Goal: Task Accomplishment & Management: Manage account settings

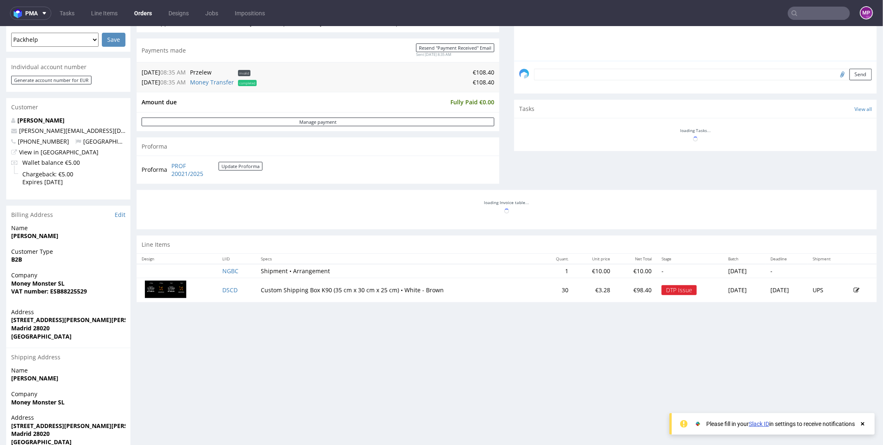
scroll to position [287, 0]
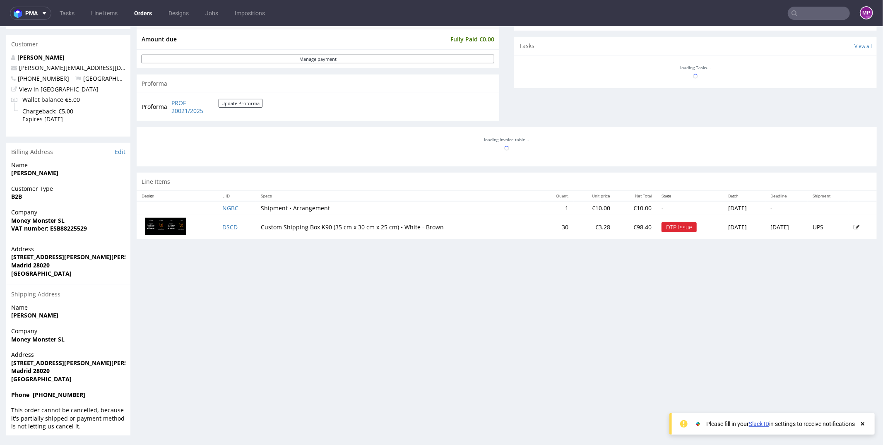
click at [854, 224] on icon at bounding box center [857, 227] width 6 height 6
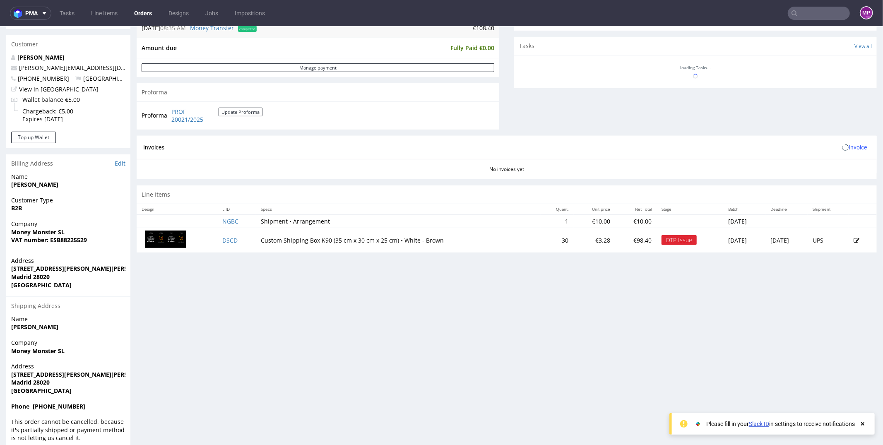
scroll to position [0, 0]
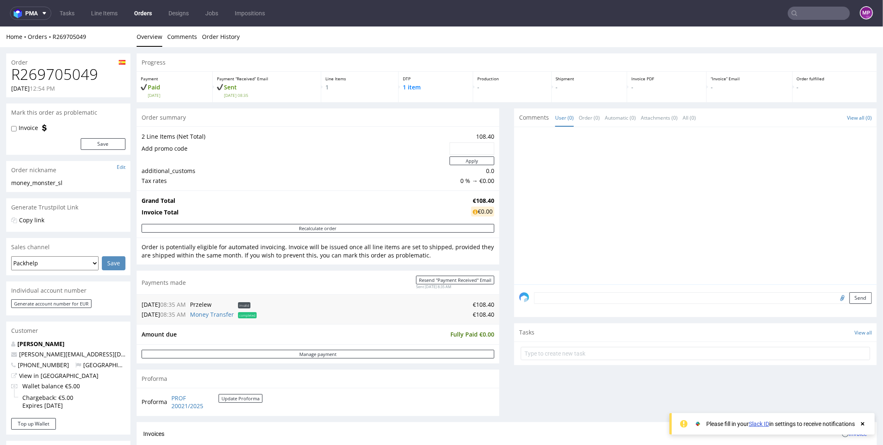
click at [224, 227] on button "Recalculate order" at bounding box center [318, 228] width 353 height 9
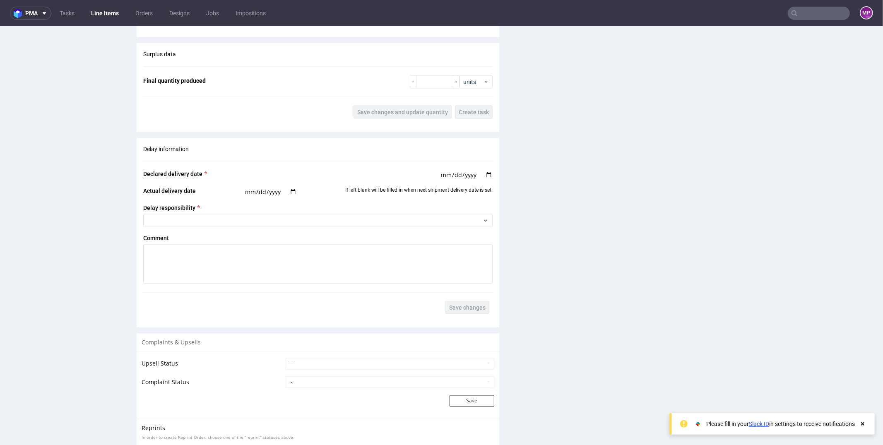
scroll to position [1087, 0]
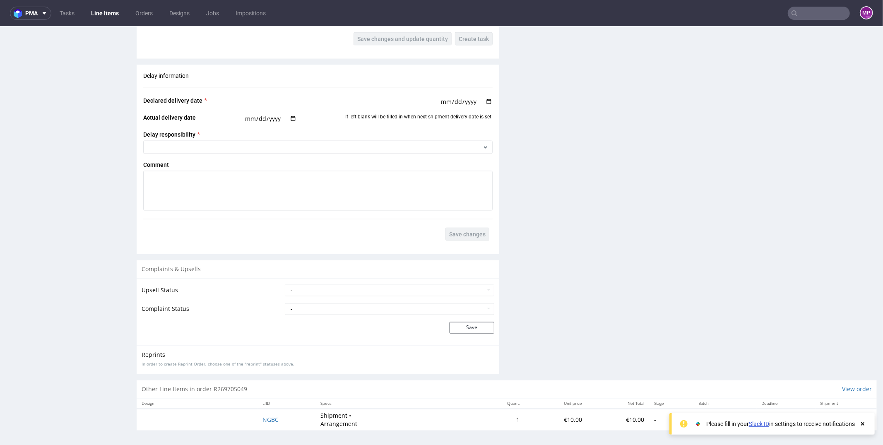
click at [863, 425] on use at bounding box center [863, 423] width 3 height 3
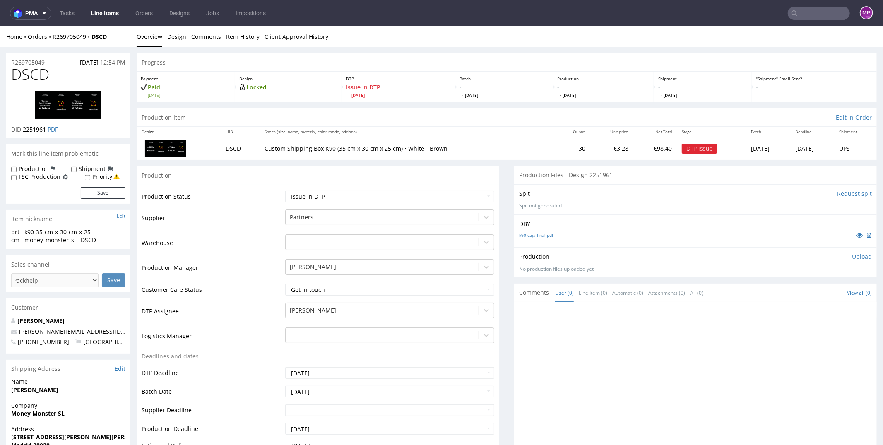
scroll to position [494, 0]
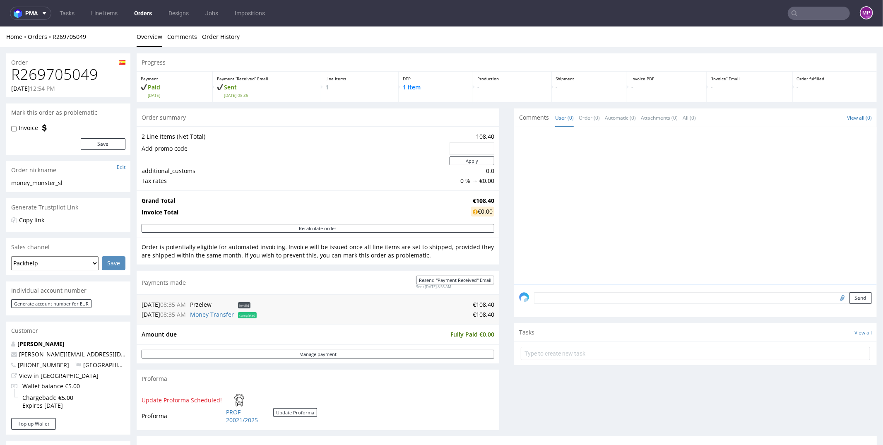
scroll to position [307, 0]
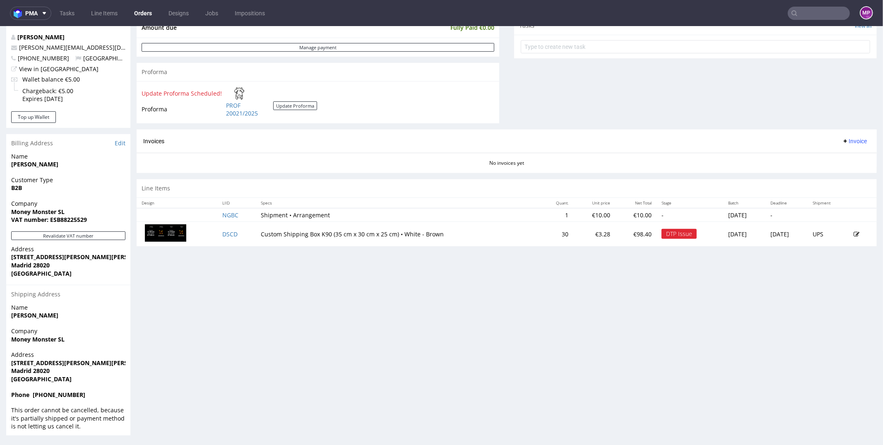
click at [854, 231] on icon at bounding box center [857, 234] width 6 height 6
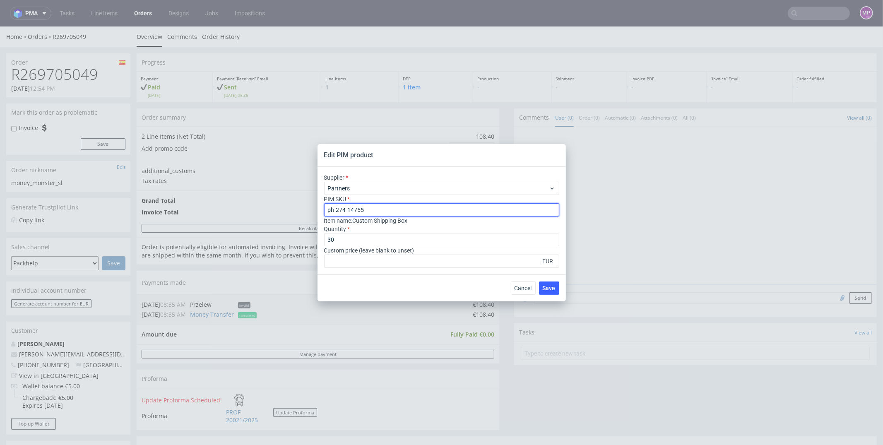
click at [374, 205] on input "ph-274-14755" at bounding box center [441, 209] width 235 height 13
click at [550, 287] on span "Save" at bounding box center [549, 288] width 13 height 6
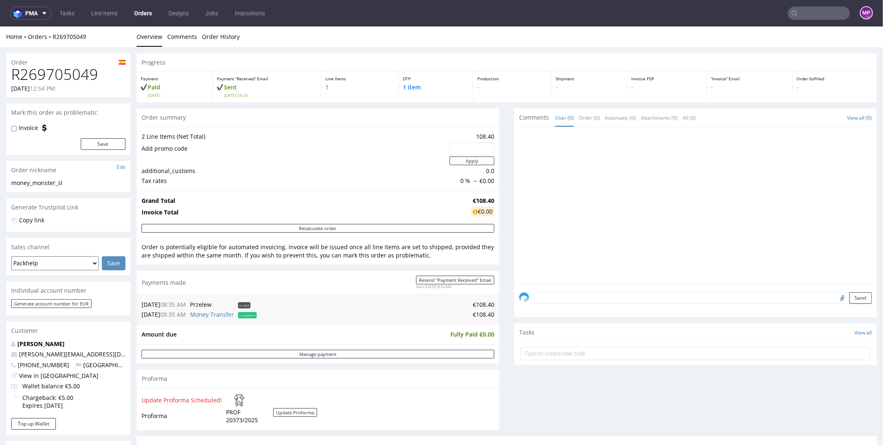
scroll to position [307, 0]
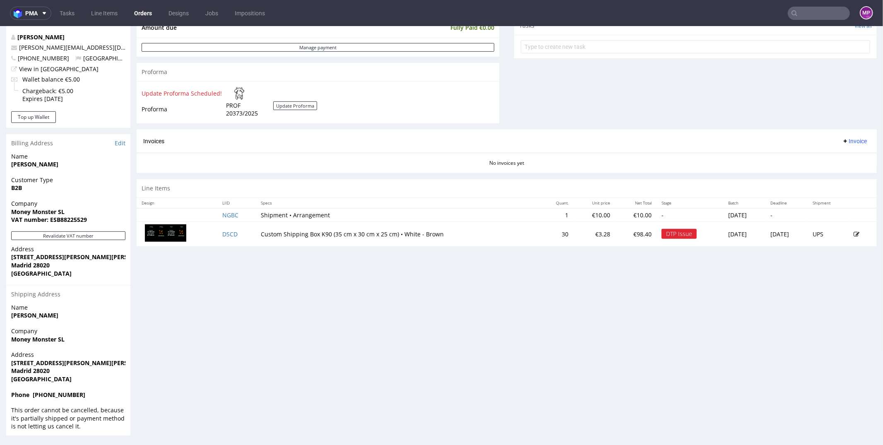
click td "Custom Shipping Box K90 (35 cm x 30 cm x 25 cm) • White - Brown"
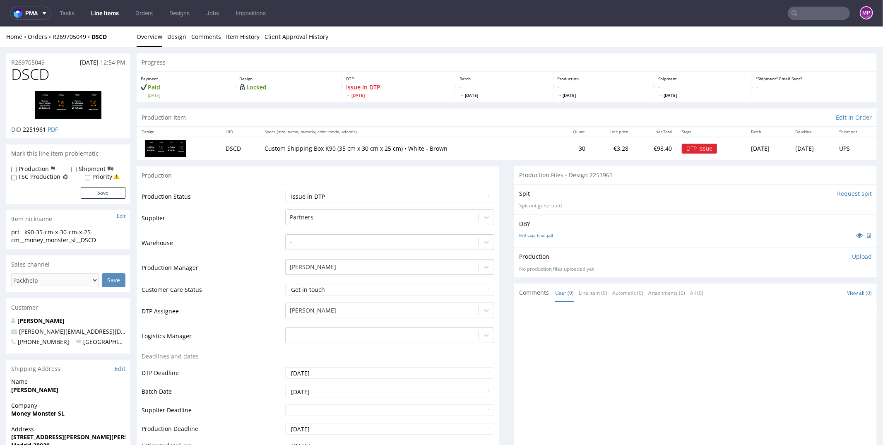
click link "Line Items"
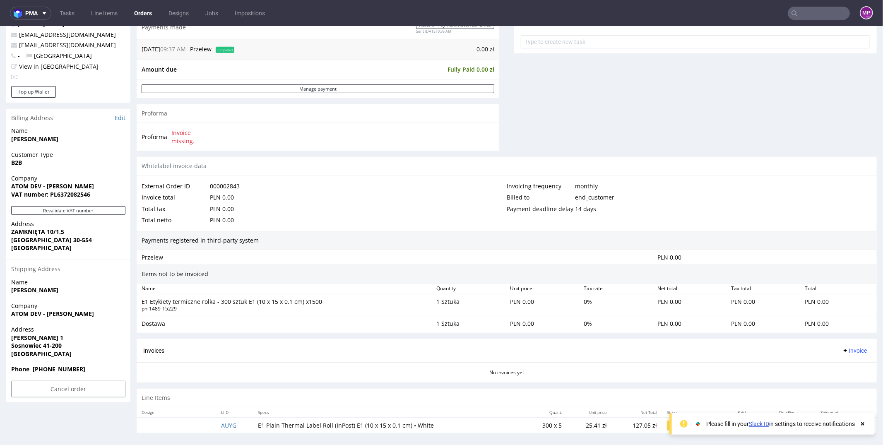
scroll to position [191, 0]
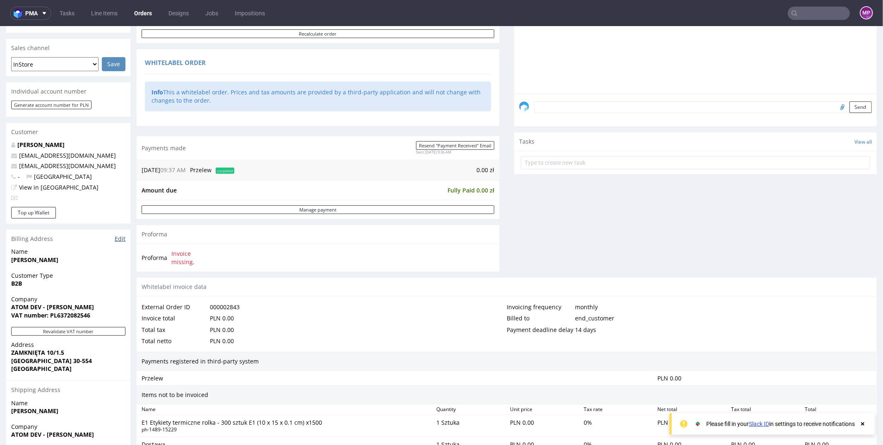
click at [119, 240] on link "Edit" at bounding box center [120, 238] width 11 height 8
click at [121, 237] on link "Edit" at bounding box center [120, 238] width 11 height 8
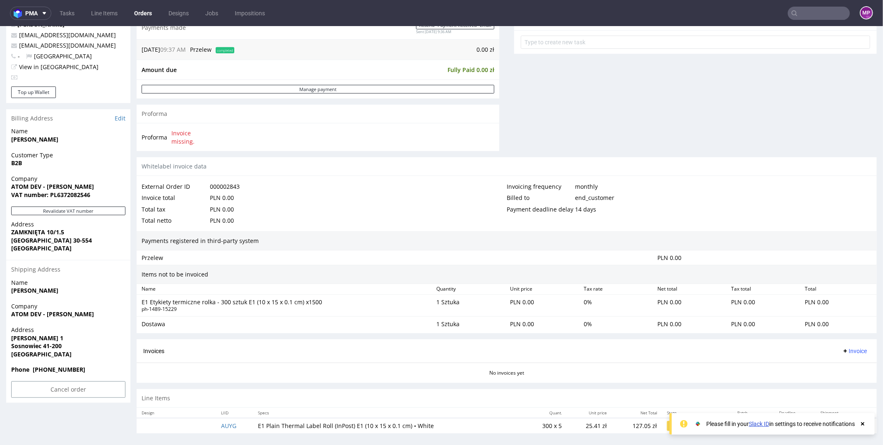
scroll to position [312, 0]
click at [70, 384] on input "Cancel order" at bounding box center [68, 389] width 114 height 17
click at [225, 340] on div "Invoices Invoice" at bounding box center [507, 351] width 741 height 24
click at [138, 296] on div "E1 Etykiety termiczne [PERSON_NAME] - 300 [PERSON_NAME] E1 (10 x 15 x 0.1 cm) x…" at bounding box center [285, 305] width 295 height 18
click at [106, 307] on span "Company" at bounding box center [68, 306] width 114 height 8
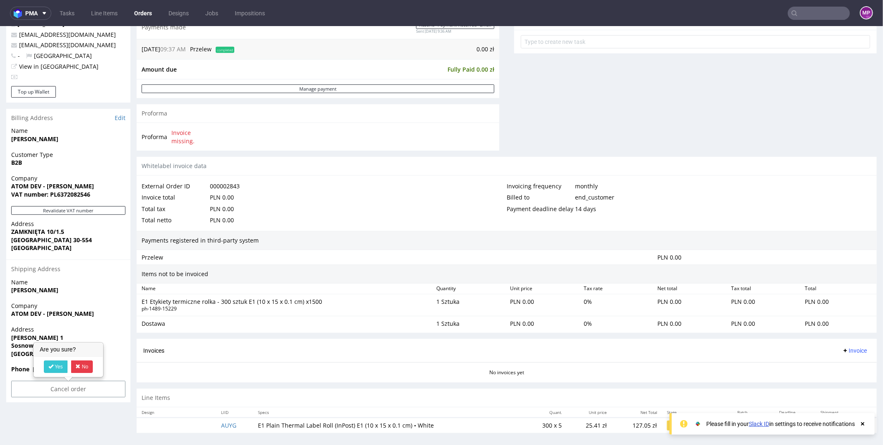
click at [87, 368] on link "No" at bounding box center [82, 366] width 22 height 12
drag, startPoint x: 43, startPoint y: 369, endPoint x: 85, endPoint y: 366, distance: 41.9
click at [85, 366] on span "Phone [PHONE_NUMBER]" at bounding box center [68, 369] width 114 height 8
copy strong "501049497"
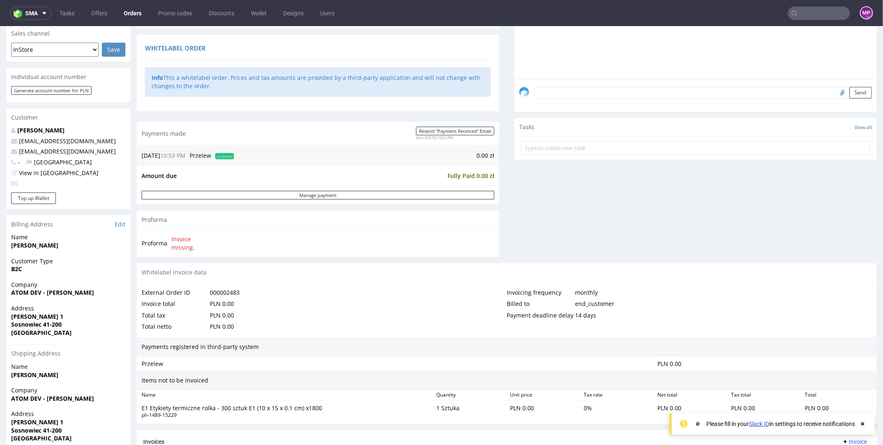
scroll to position [297, 0]
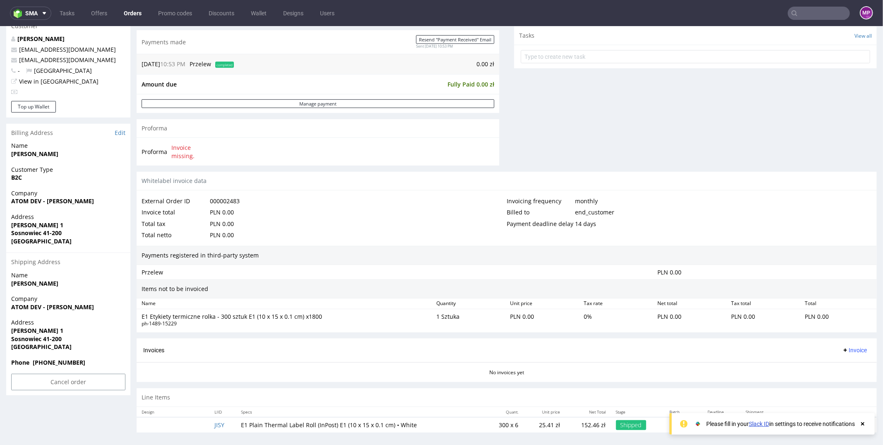
click at [118, 272] on span "Name" at bounding box center [68, 275] width 114 height 8
drag, startPoint x: 46, startPoint y: 363, endPoint x: 70, endPoint y: 363, distance: 23.6
click at [69, 363] on strong "Phone [PHONE_NUMBER]" at bounding box center [48, 362] width 74 height 8
click at [76, 363] on strong "Phone [PHONE_NUMBER]" at bounding box center [48, 362] width 74 height 8
drag, startPoint x: 90, startPoint y: 362, endPoint x: 46, endPoint y: 362, distance: 44.3
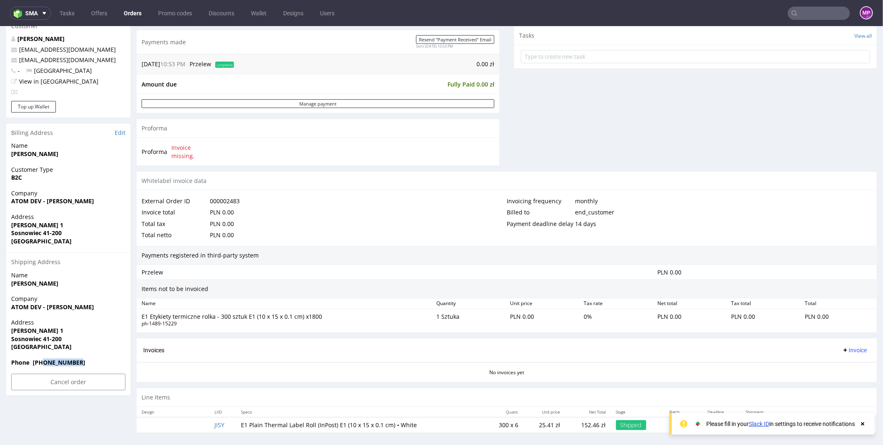
click at [45, 362] on span "Phone [PHONE_NUMBER]" at bounding box center [68, 362] width 114 height 8
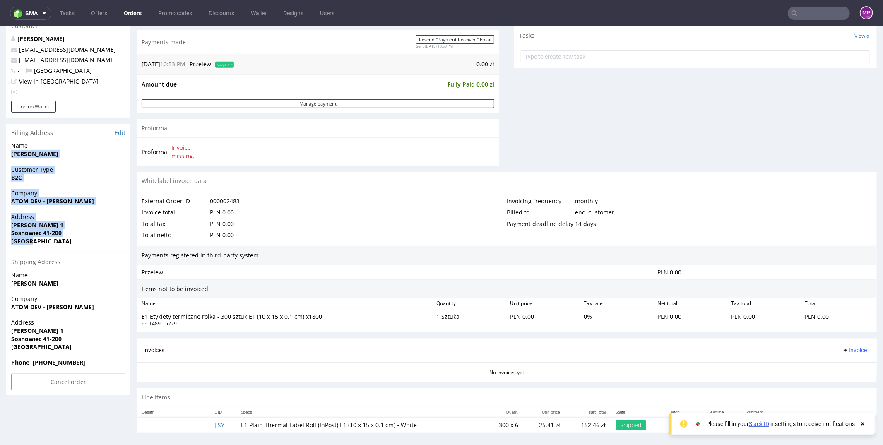
drag, startPoint x: 10, startPoint y: 150, endPoint x: 70, endPoint y: 251, distance: 117.0
click at [70, 251] on section "Billing Address Edit Name Rafał Wlaź Customer Type B2C Company ATOM DEV - Rafał…" at bounding box center [68, 259] width 124 height 272
click at [70, 251] on div "Address Andrzeja Struga 1 Sosnowiec 41-200 Poland" at bounding box center [68, 232] width 124 height 40
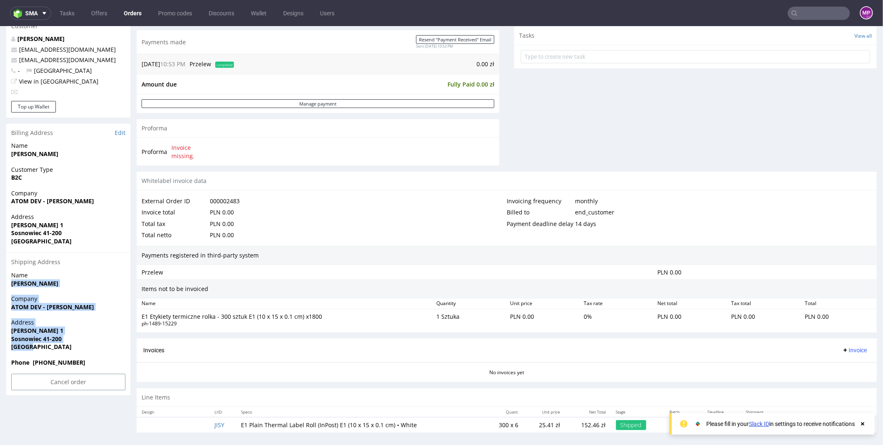
drag, startPoint x: 8, startPoint y: 279, endPoint x: 70, endPoint y: 353, distance: 96.5
click at [70, 353] on section "Billing Address Edit Name Rafał Wlaź Customer Type B2C Company ATOM DEV - Rafał…" at bounding box center [68, 259] width 124 height 272
drag, startPoint x: 83, startPoint y: 362, endPoint x: 9, endPoint y: 287, distance: 106.3
click at [4, 284] on div "Order R205203344 (000002483) 20.08.2025 10:53 PM Mark this order as problematic…" at bounding box center [441, 97] width 883 height 695
click at [12, 285] on div "Name Rafał Wlaź" at bounding box center [68, 283] width 124 height 24
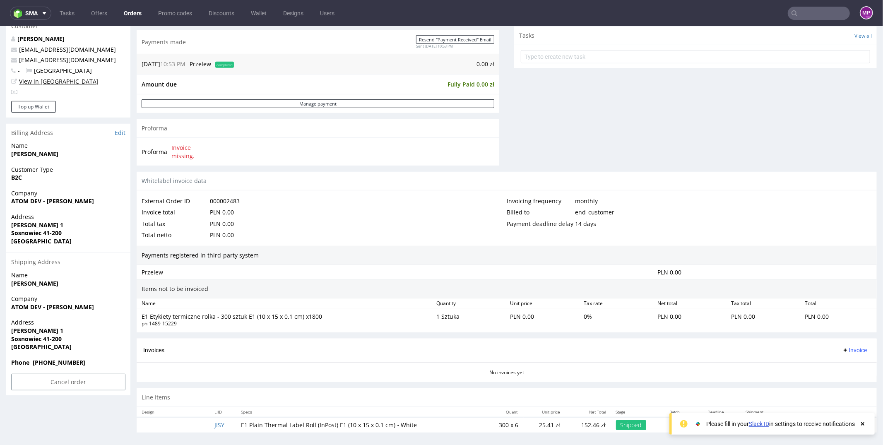
click at [44, 81] on link "View in [GEOGRAPHIC_DATA]" at bounding box center [59, 81] width 80 height 8
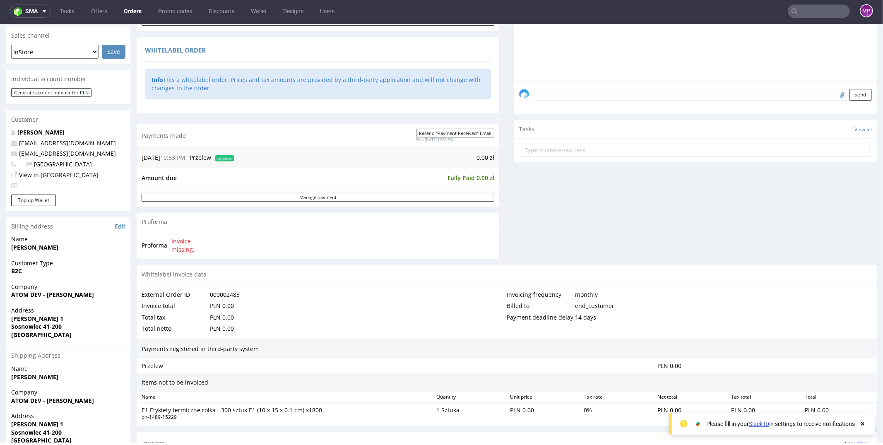
scroll to position [0, 0]
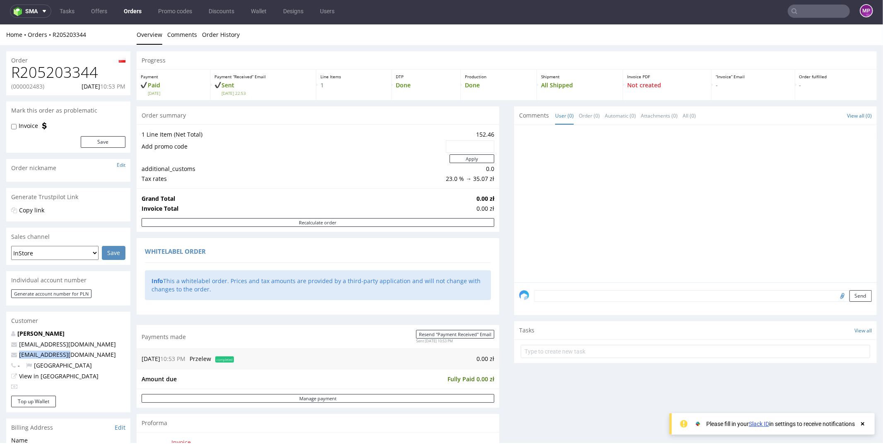
drag, startPoint x: 72, startPoint y: 355, endPoint x: 11, endPoint y: 356, distance: 61.3
click at [11, 356] on div "Rafał Wlaź whitelabel@packhelp.com rafal@atomdev.eu - Poland View in Hubspot" at bounding box center [68, 362] width 124 height 66
copy span "[EMAIL_ADDRESS][DOMAIN_NAME]"
click at [813, 2] on nav "sma Tasks Offers Orders Promo codes Discounts Wallet Designs Users MP" at bounding box center [441, 11] width 883 height 27
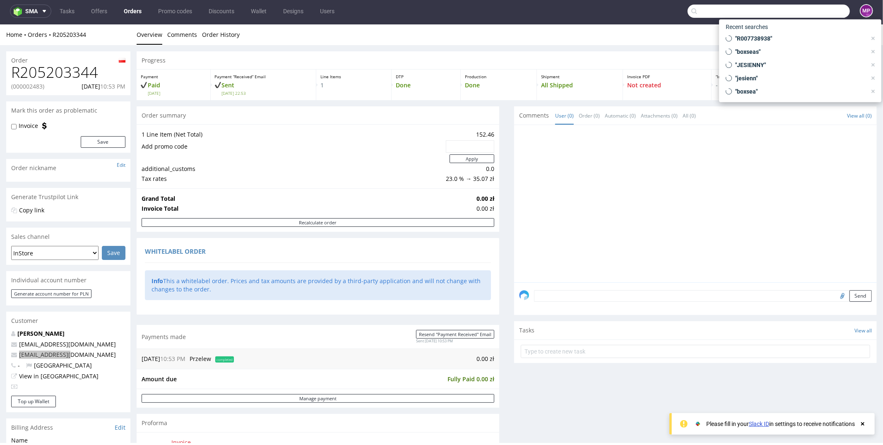
click at [813, 8] on input "text" at bounding box center [769, 11] width 162 height 13
paste input "[EMAIL_ADDRESS][DOMAIN_NAME]"
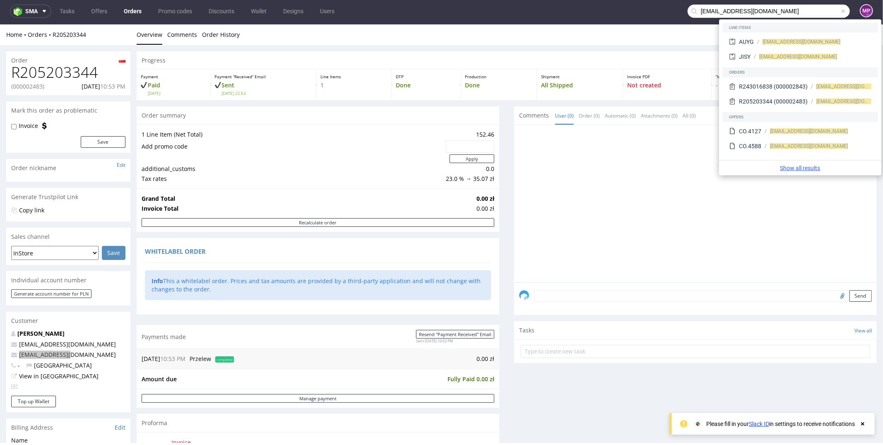
type input "rafal@atomdev.eu"
click at [790, 164] on link "Show all results" at bounding box center [801, 168] width 156 height 8
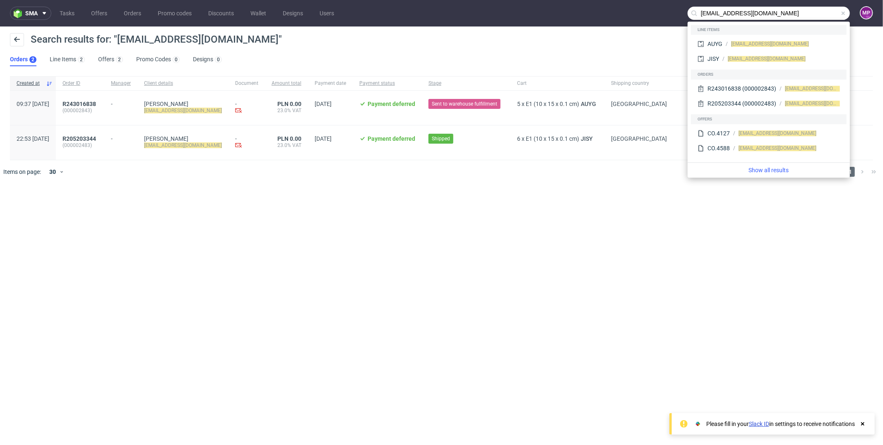
click at [181, 203] on div "sma Tasks Offers Orders Promo codes Discounts Wallet Designs Users rafal@atomde…" at bounding box center [441, 222] width 883 height 445
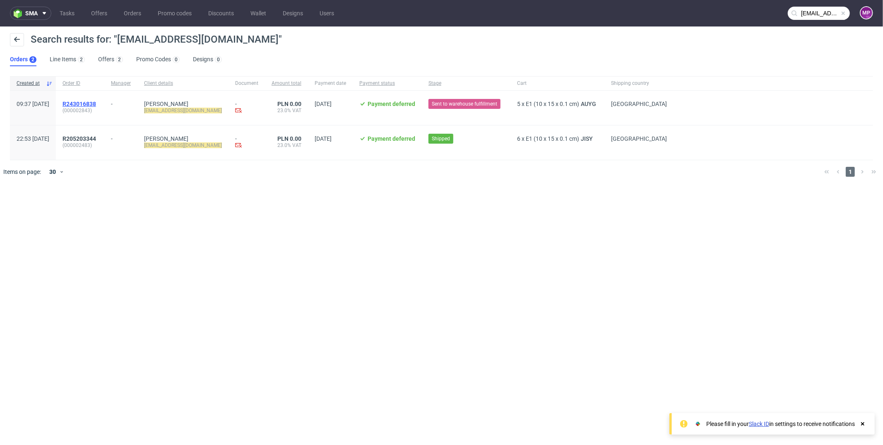
click at [94, 101] on span "R243016838" at bounding box center [80, 104] width 34 height 7
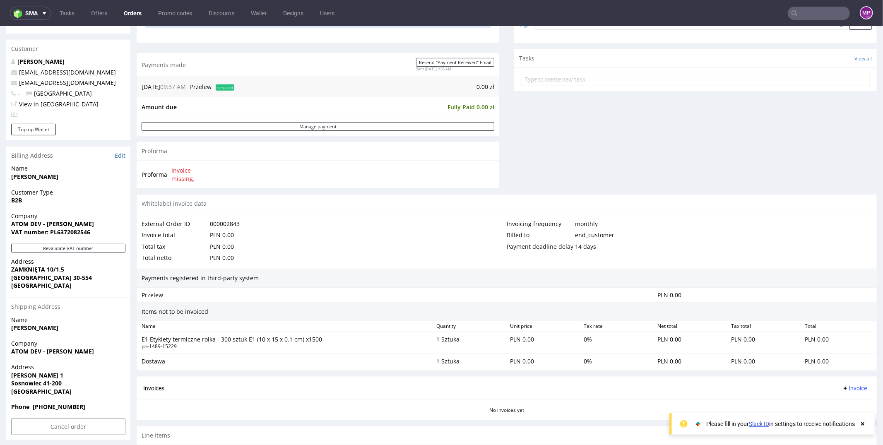
scroll to position [312, 0]
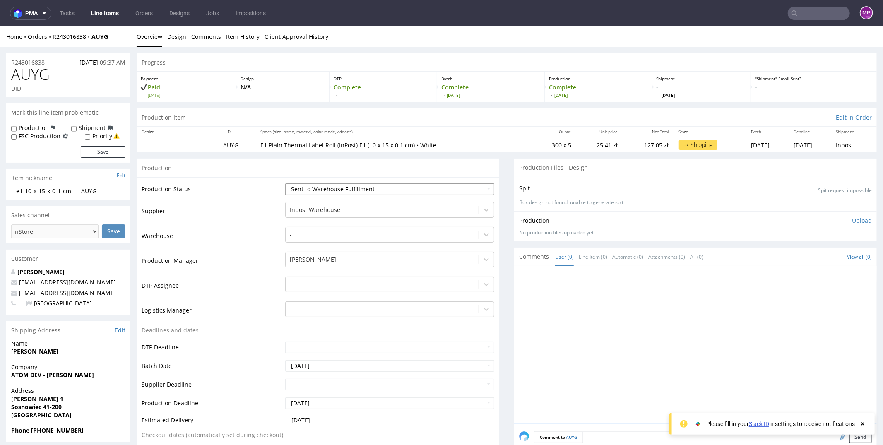
click at [348, 186] on select "Waiting for Artwork Waiting for Diecut Waiting for Mockup Waiting for DTP Waiti…" at bounding box center [389, 189] width 209 height 12
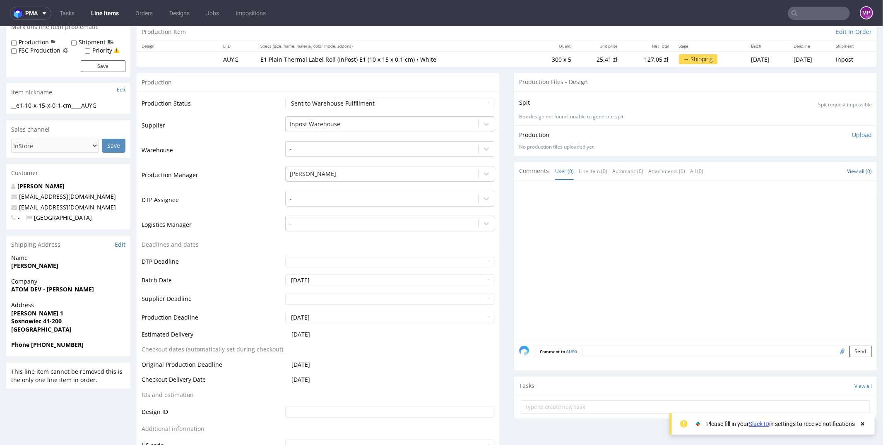
scroll to position [53, 0]
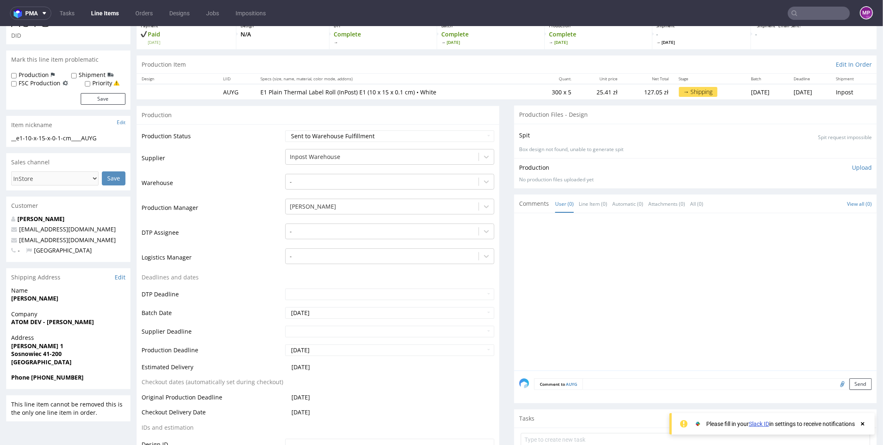
click at [78, 239] on p "rafal@atomdev.eu" at bounding box center [68, 240] width 114 height 8
click at [85, 239] on p "rafal@atomdev.eu" at bounding box center [68, 240] width 114 height 8
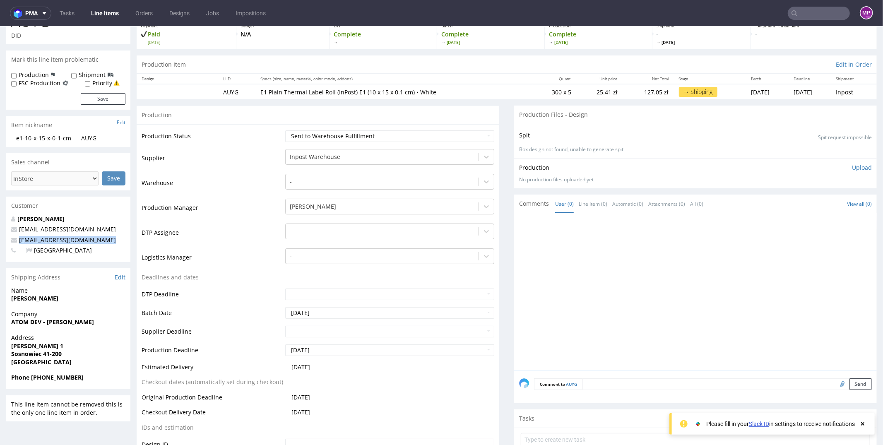
click at [85, 239] on p "rafal@atomdev.eu" at bounding box center [68, 240] width 114 height 8
click at [93, 237] on p "rafal@atomdev.eu" at bounding box center [68, 240] width 114 height 8
drag, startPoint x: 96, startPoint y: 238, endPoint x: 19, endPoint y: 239, distance: 76.6
click at [19, 239] on p "rafal@atomdev.eu" at bounding box center [68, 240] width 114 height 8
click at [8, 242] on div "Rafał Wlaź whitelabel@packhelp.com rafal@atomdev.eu - Poland" at bounding box center [68, 238] width 124 height 47
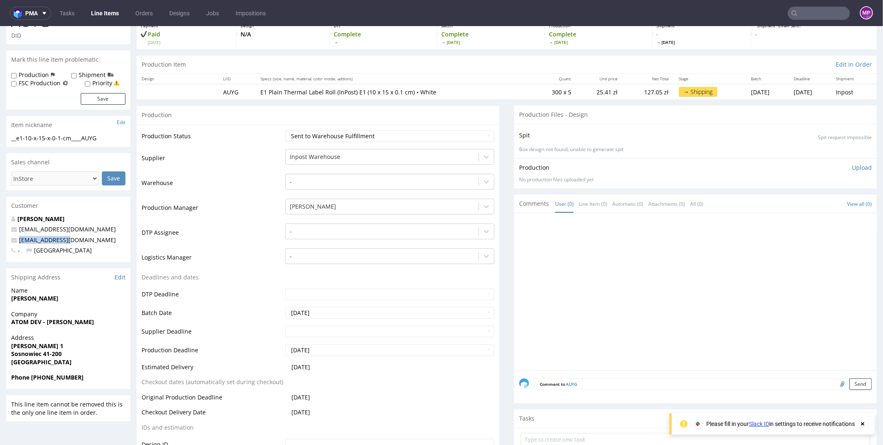
drag, startPoint x: 7, startPoint y: 237, endPoint x: 89, endPoint y: 238, distance: 81.6
click at [89, 238] on div "Rafał Wlaź whitelabel@packhelp.com rafal@atomdev.eu - Poland" at bounding box center [68, 238] width 124 height 47
click at [89, 238] on p "rafal@atomdev.eu" at bounding box center [68, 240] width 114 height 8
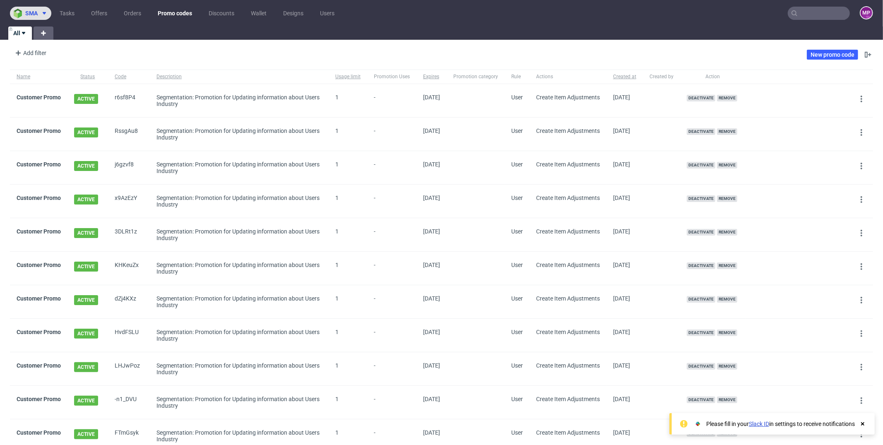
click at [37, 8] on button "sma" at bounding box center [30, 13] width 41 height 13
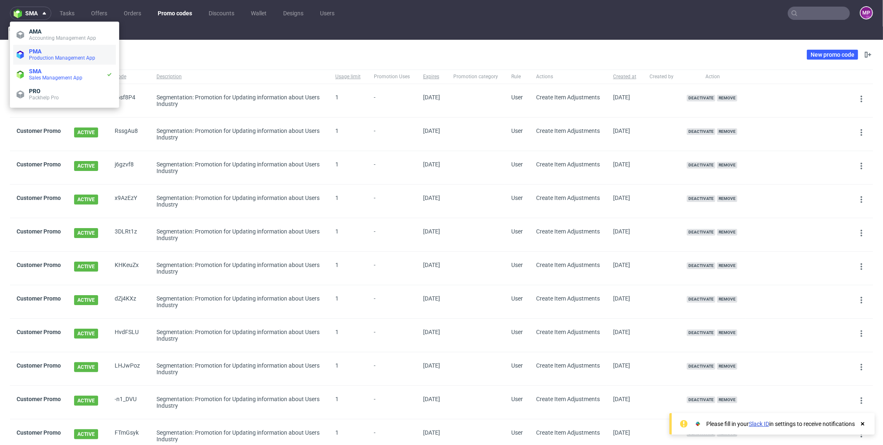
click at [42, 58] on span "Production Management App" at bounding box center [62, 58] width 66 height 6
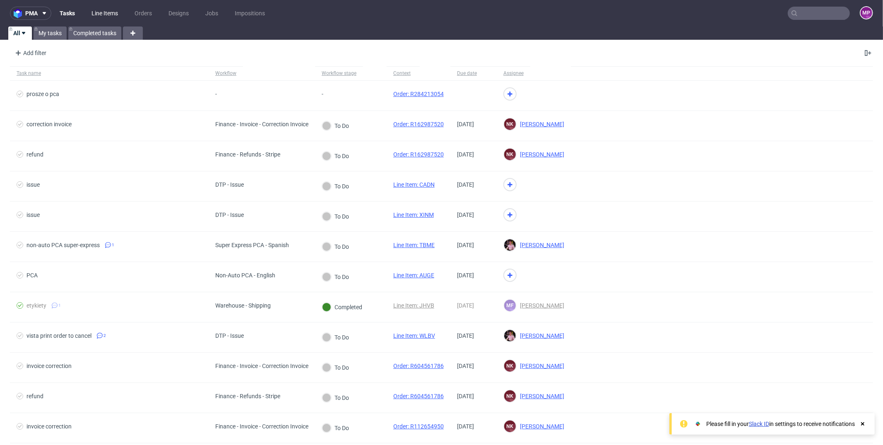
click at [96, 14] on link "Line Items" at bounding box center [105, 13] width 36 height 13
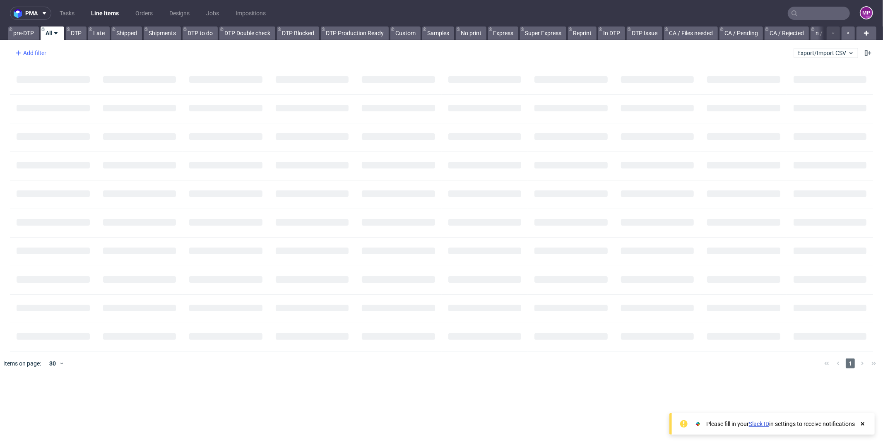
click at [29, 50] on div "Add filter" at bounding box center [30, 52] width 36 height 13
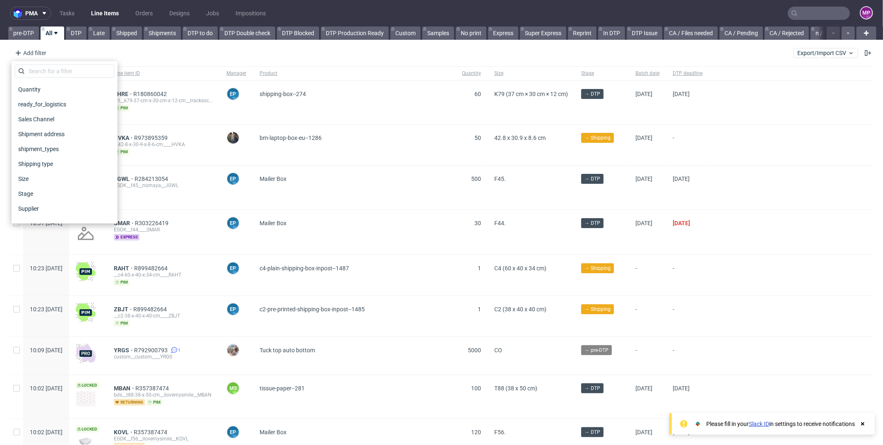
scroll to position [565, 0]
click at [52, 130] on span "Shipment address" at bounding box center [42, 135] width 54 height 12
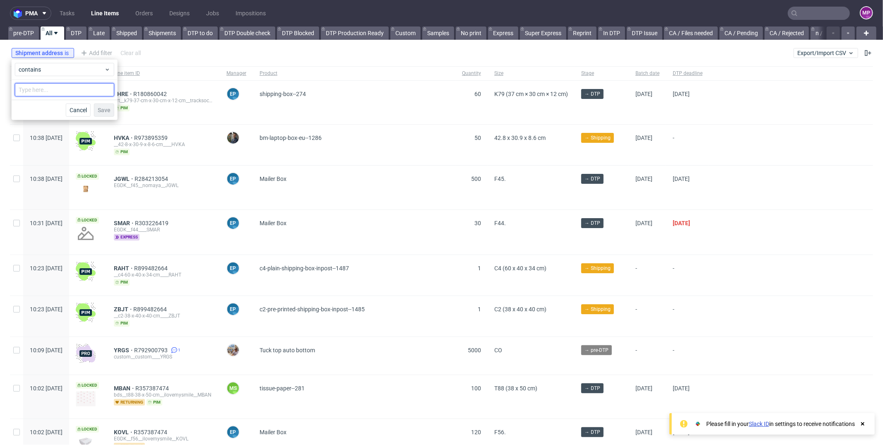
click at [40, 90] on input "text" at bounding box center [64, 89] width 99 height 13
type input "Struga"
click at [109, 107] on span "Save" at bounding box center [104, 110] width 13 height 6
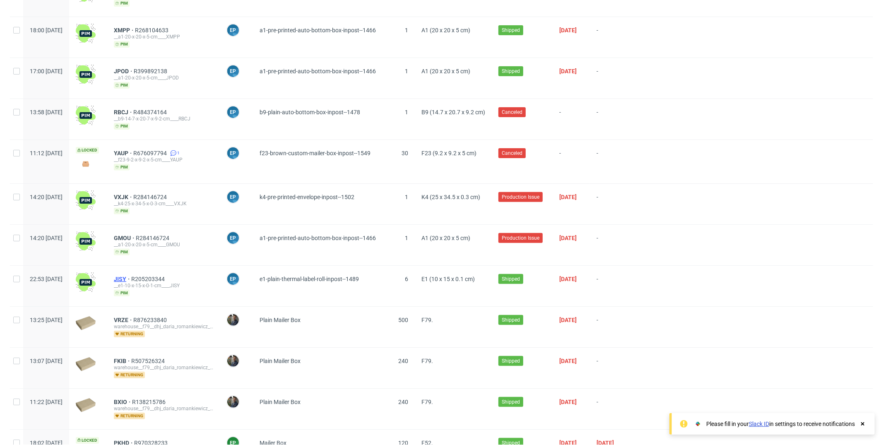
scroll to position [0, 0]
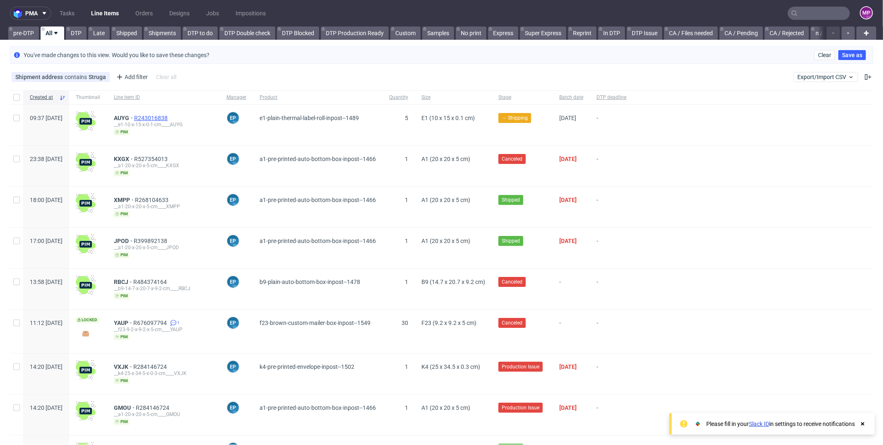
click at [163, 116] on span "R243016838" at bounding box center [151, 118] width 35 height 7
click at [169, 157] on span "R527354013" at bounding box center [151, 159] width 35 height 7
click at [170, 197] on span "R268104633" at bounding box center [152, 200] width 35 height 7
click at [169, 238] on span "R399892138" at bounding box center [151, 241] width 35 height 7
click at [169, 279] on span "R484374164" at bounding box center [150, 282] width 35 height 7
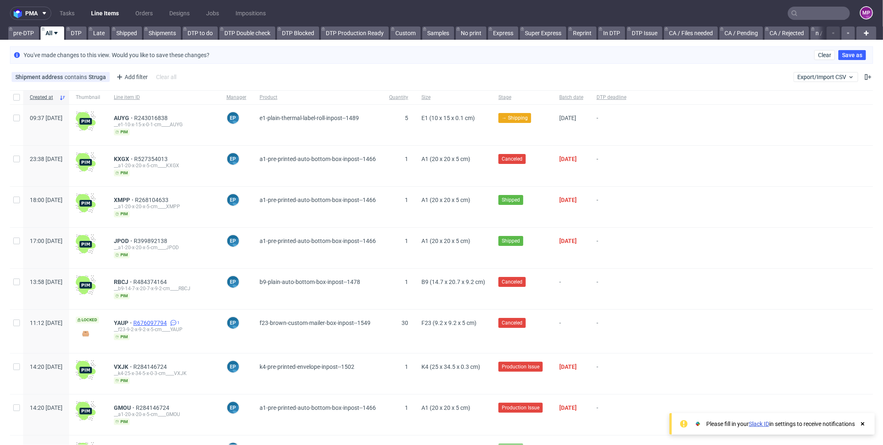
click at [169, 320] on span "R676097794" at bounding box center [150, 323] width 35 height 7
click at [169, 364] on span "R284146724" at bounding box center [150, 367] width 35 height 7
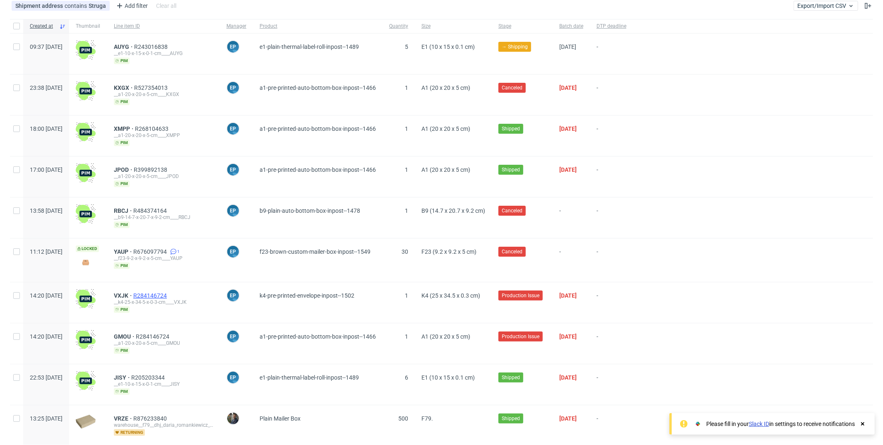
click at [169, 292] on span "R284146724" at bounding box center [150, 295] width 35 height 7
click at [171, 333] on span "R284146724" at bounding box center [153, 336] width 35 height 7
click at [167, 374] on span "R205203344" at bounding box center [148, 377] width 35 height 7
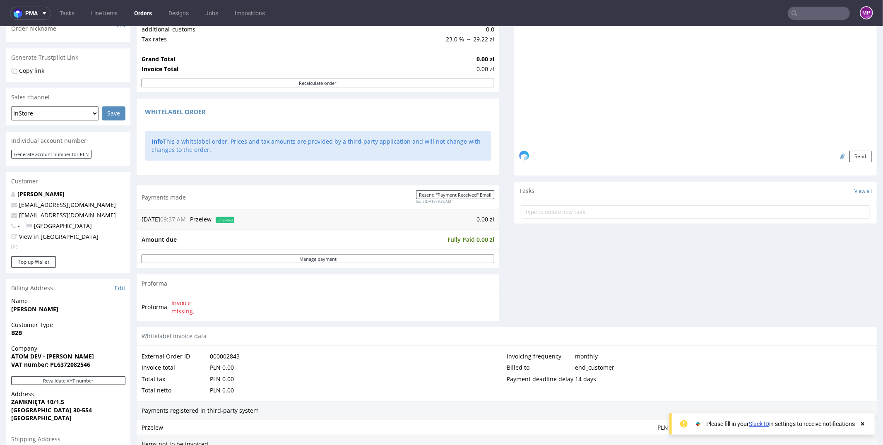
scroll to position [312, 0]
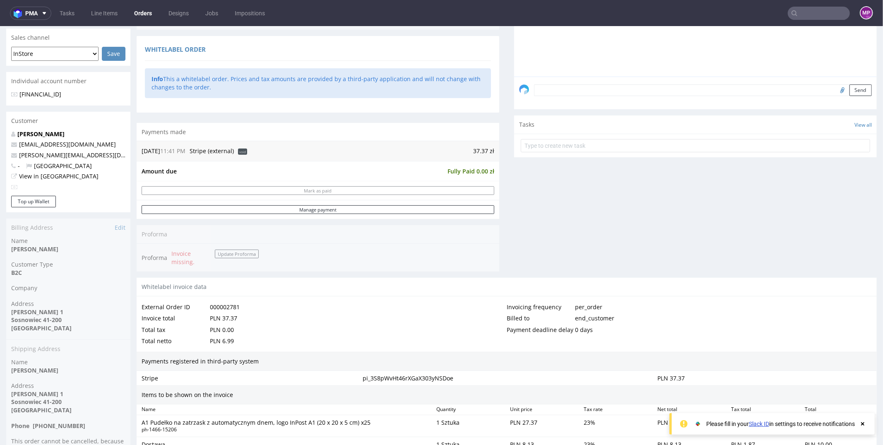
scroll to position [178, 0]
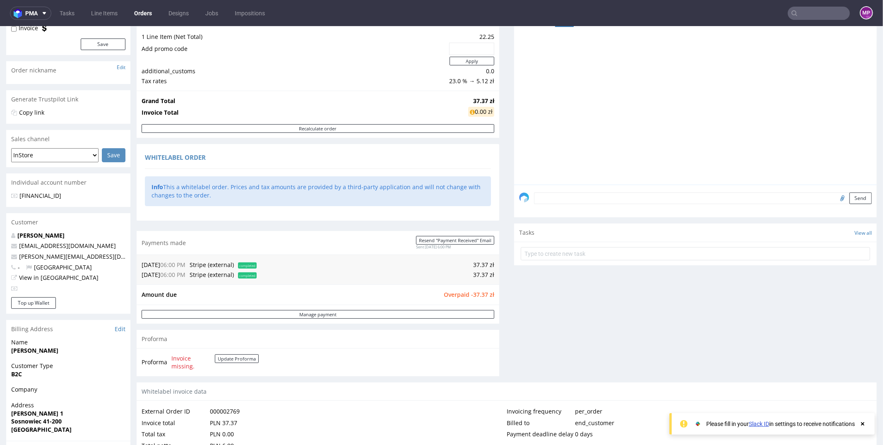
scroll to position [322, 0]
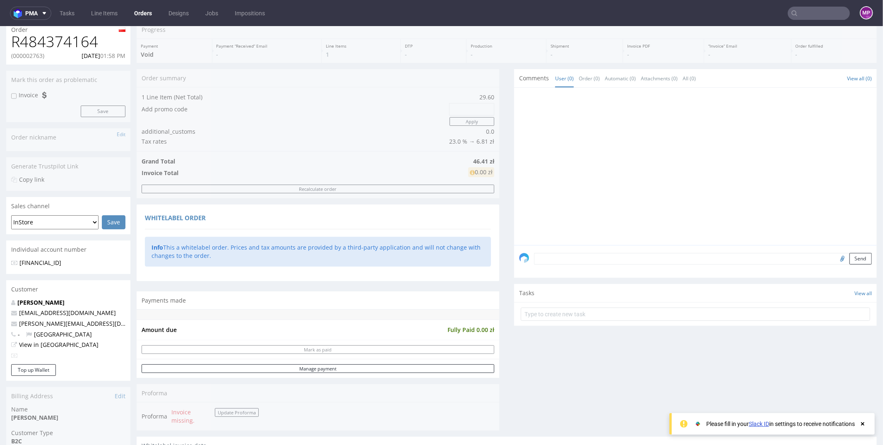
scroll to position [301, 0]
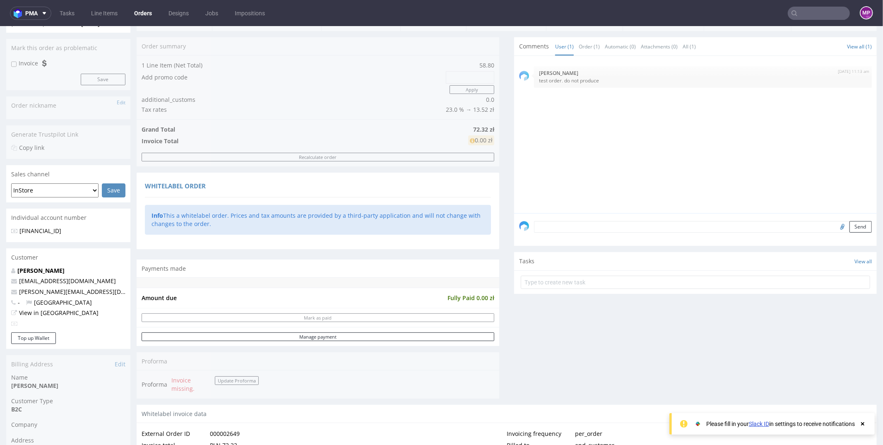
scroll to position [339, 0]
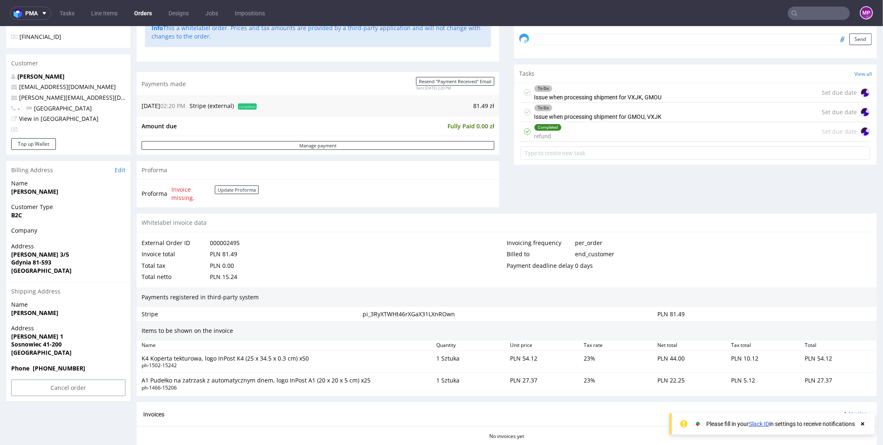
scroll to position [283, 0]
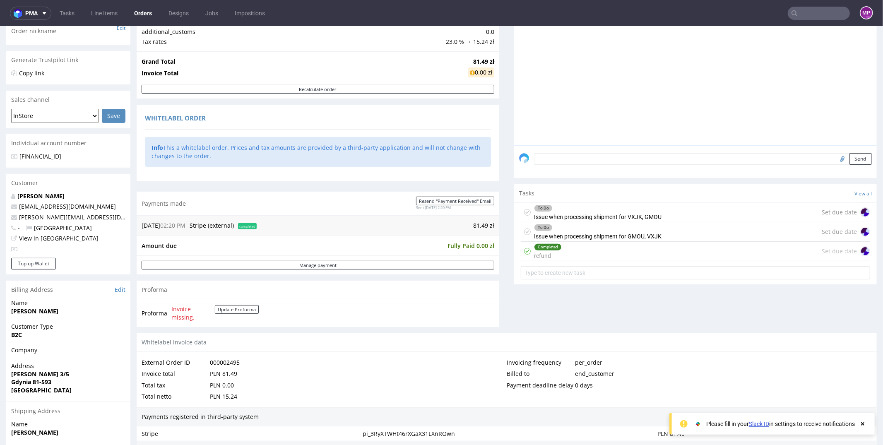
scroll to position [338, 0]
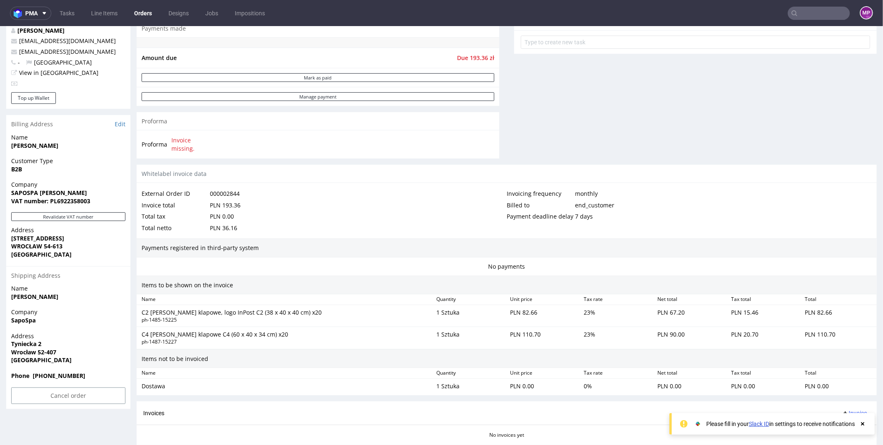
scroll to position [306, 0]
